Goal: Find specific page/section: Find specific page/section

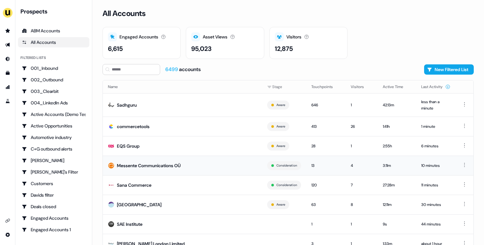
click at [211, 165] on td "Messente Communications OÜ" at bounding box center [182, 166] width 159 height 20
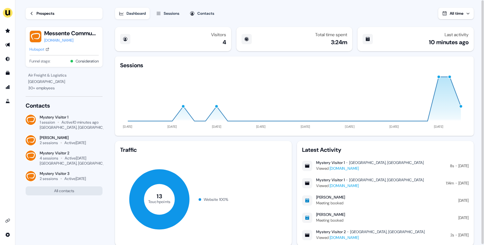
click at [31, 52] on div "Hubspot" at bounding box center [36, 49] width 15 height 6
click at [10, 28] on link "Go to prospects" at bounding box center [8, 31] width 10 height 10
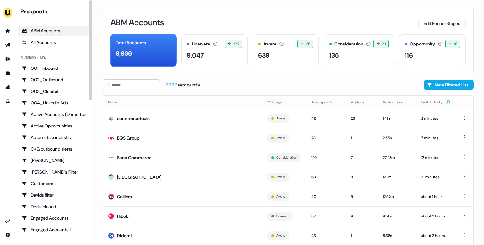
click at [227, 15] on div "ABM Accounts Edit Funnel Stages Total Accounts 9,936 Unaware The default stage …" at bounding box center [287, 41] width 371 height 67
